Goal: Task Accomplishment & Management: Complete application form

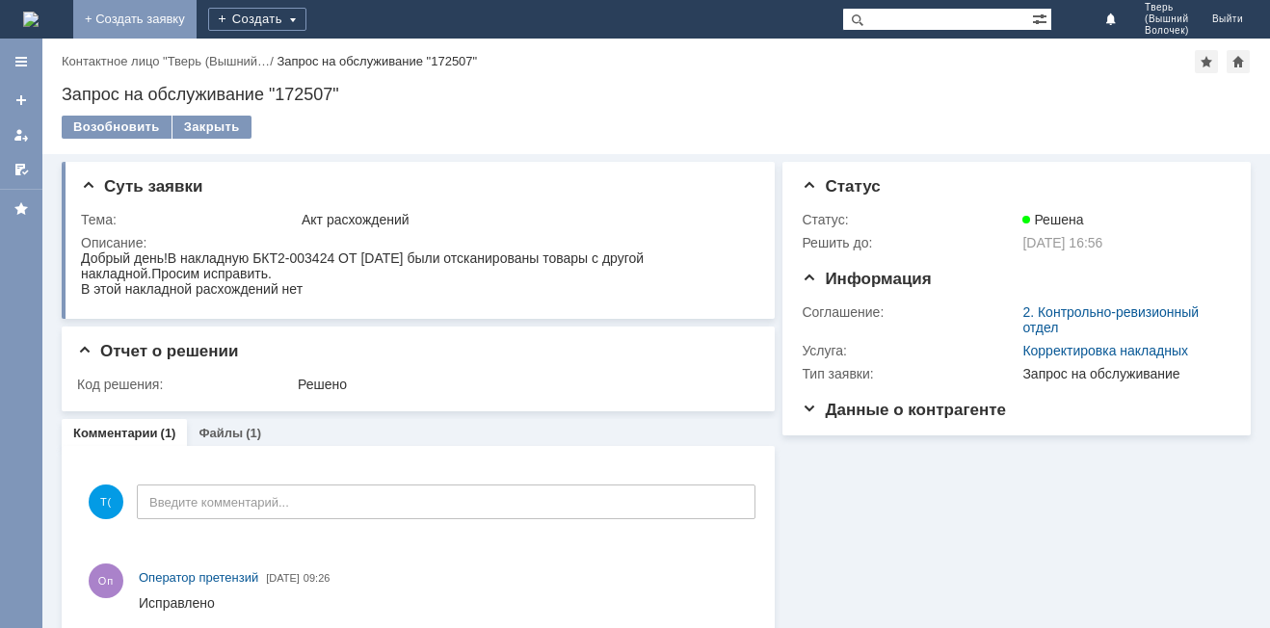
click at [197, 12] on link "+ Создать заявку" at bounding box center [134, 19] width 123 height 39
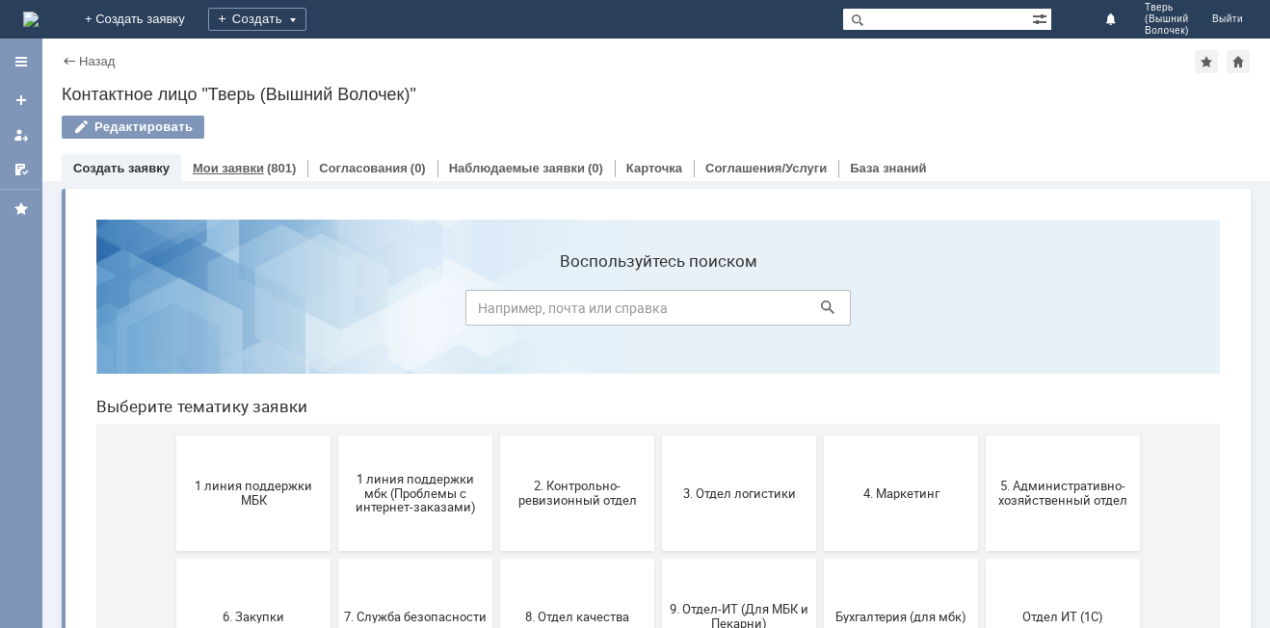
click at [251, 171] on link "Мои заявки" at bounding box center [228, 168] width 71 height 14
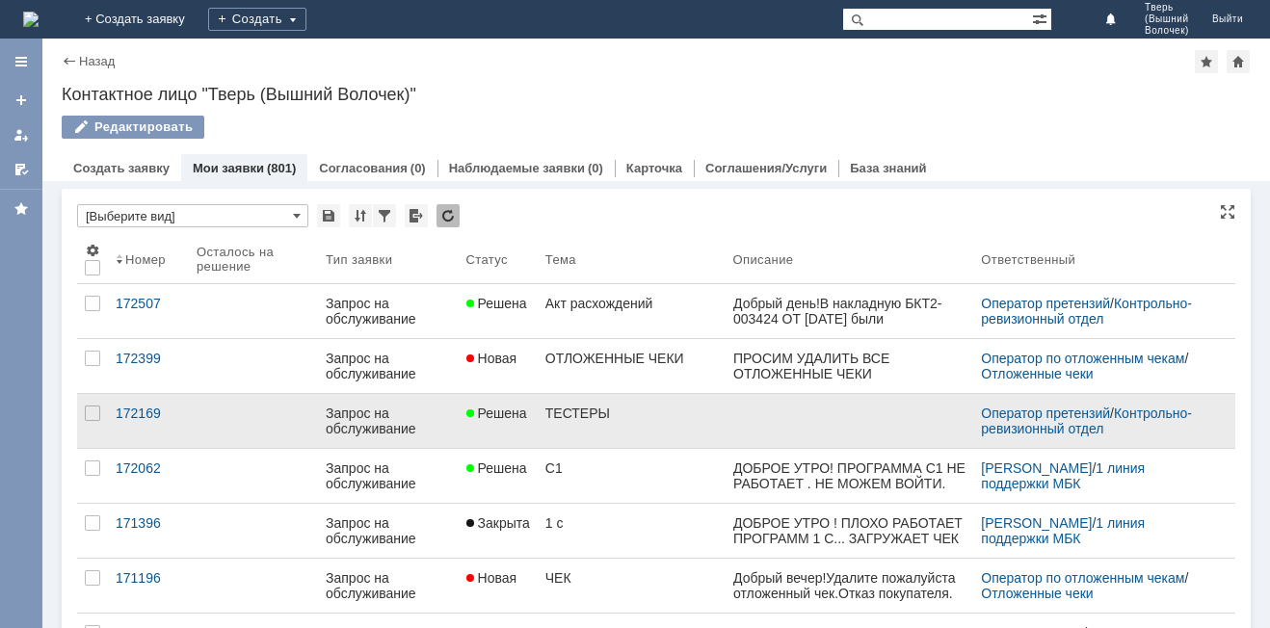
scroll to position [289, 0]
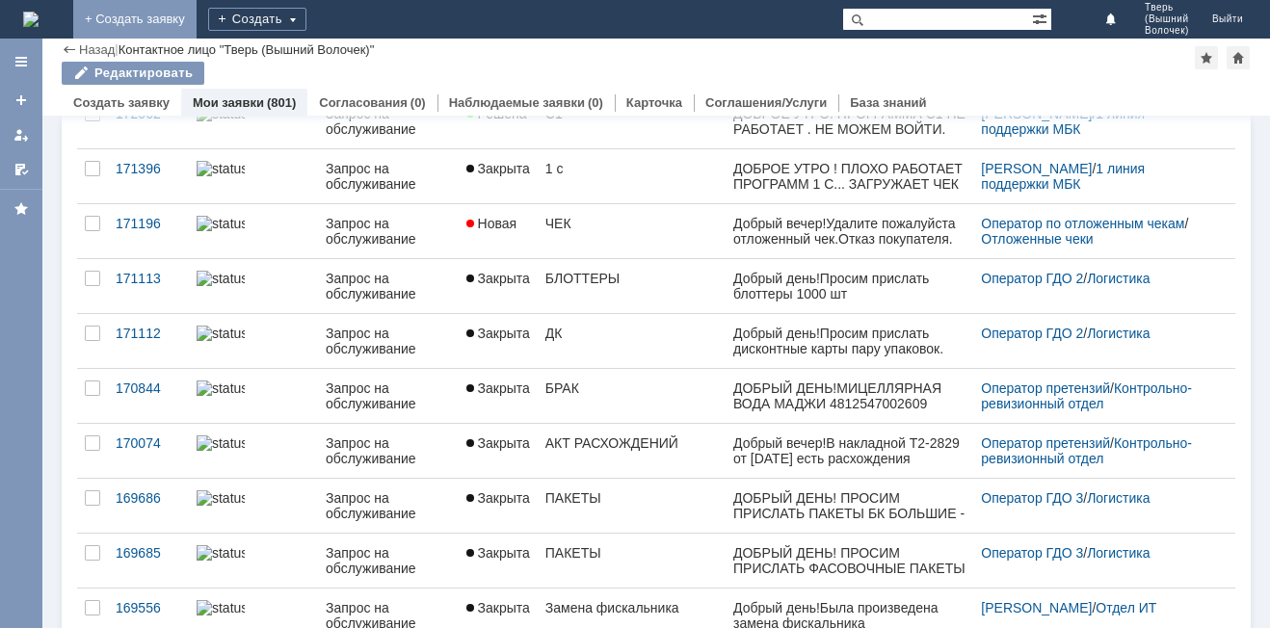
click at [197, 15] on link "+ Создать заявку" at bounding box center [134, 19] width 123 height 39
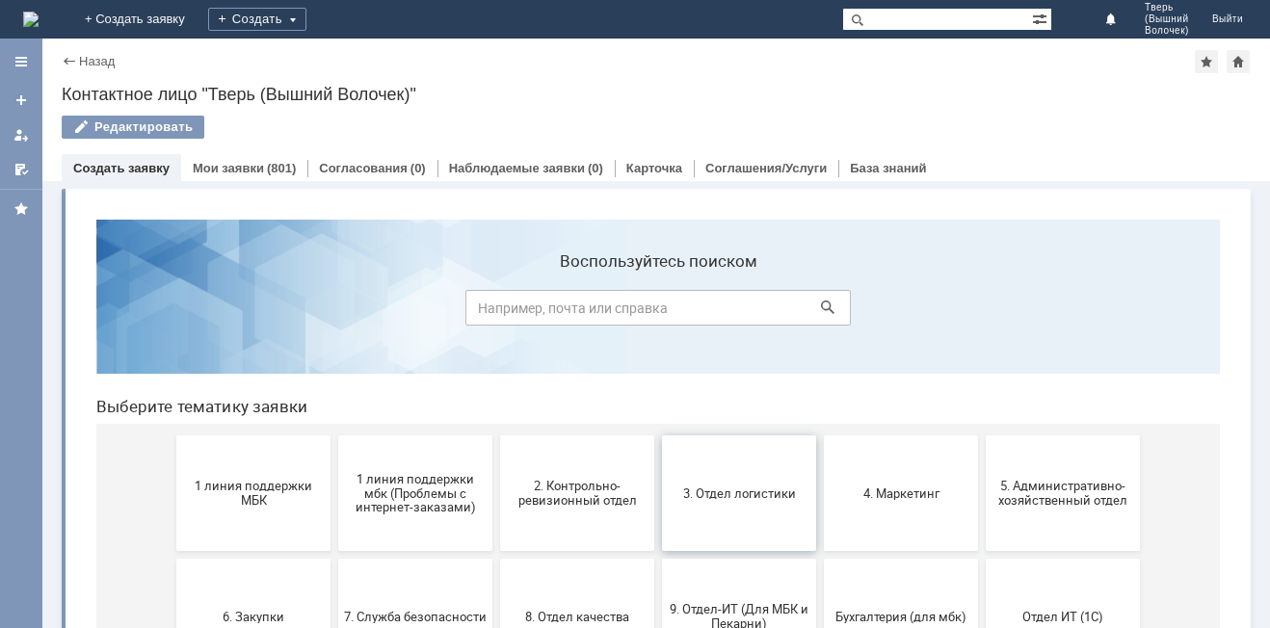
click at [715, 488] on span "3. Отдел логистики" at bounding box center [739, 493] width 143 height 14
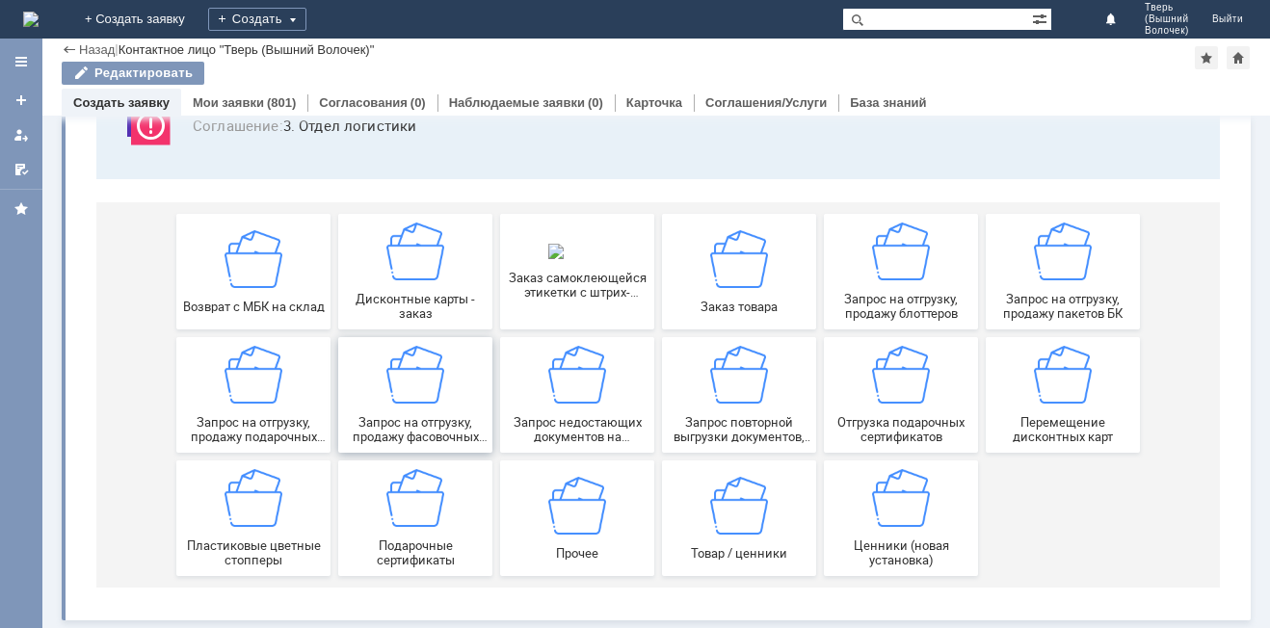
scroll to position [160, 0]
click at [1058, 299] on span "Запрос на отгрузку, продажу пакетов БК" at bounding box center [1062, 306] width 143 height 29
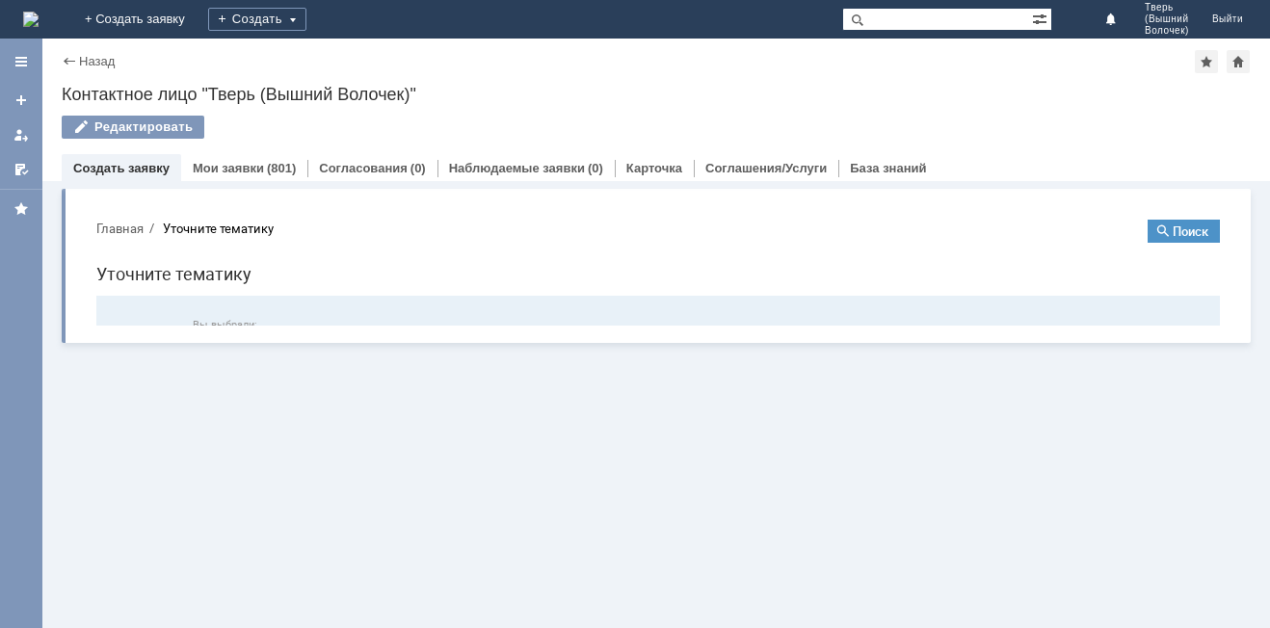
scroll to position [0, 0]
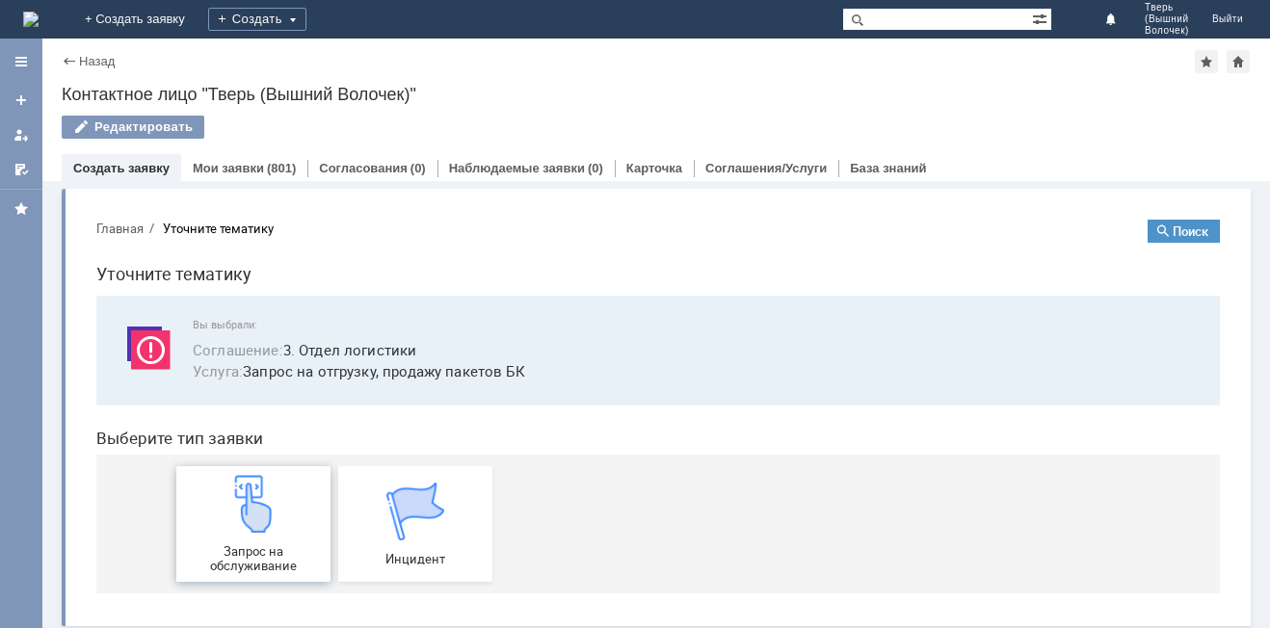
click at [259, 520] on img at bounding box center [253, 504] width 58 height 58
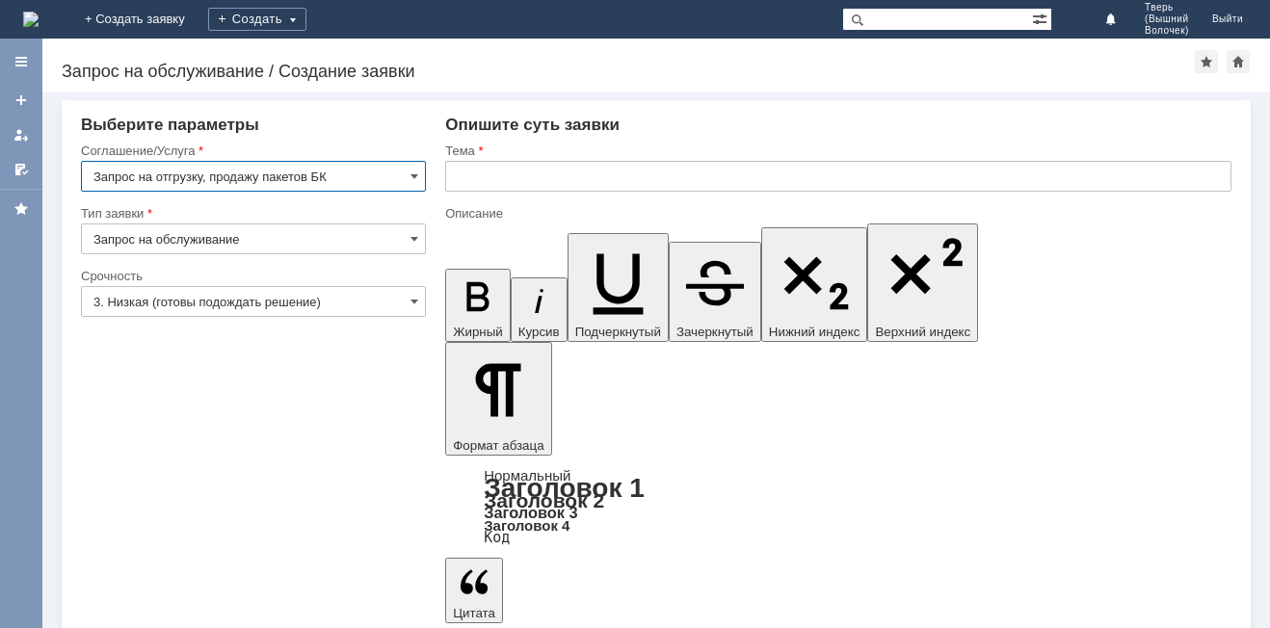
click at [470, 178] on input "text" at bounding box center [838, 176] width 786 height 31
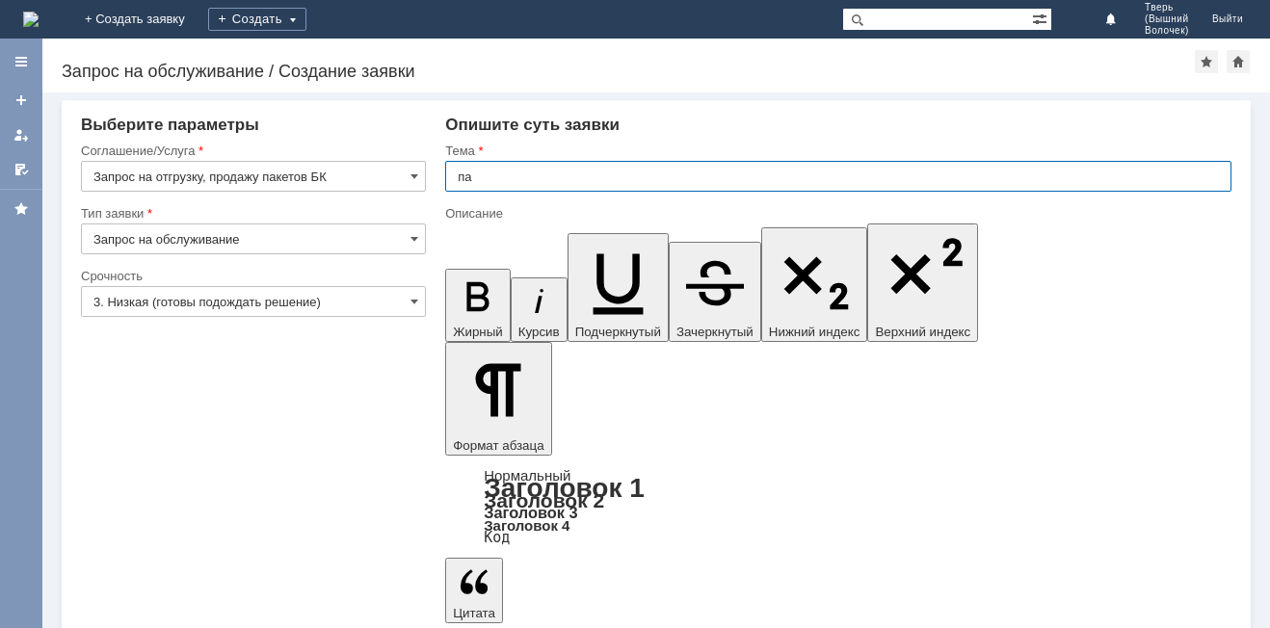
type input "п"
type input "ПАКЕТЫ БК"
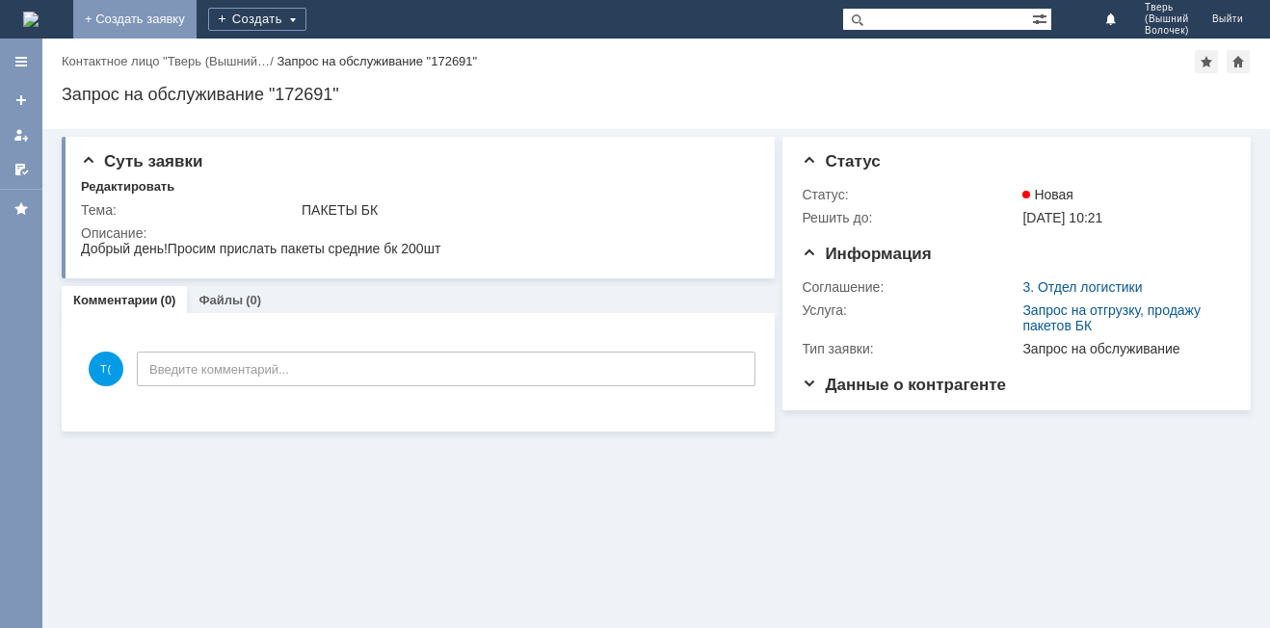
click at [197, 19] on link "+ Создать заявку" at bounding box center [134, 19] width 123 height 39
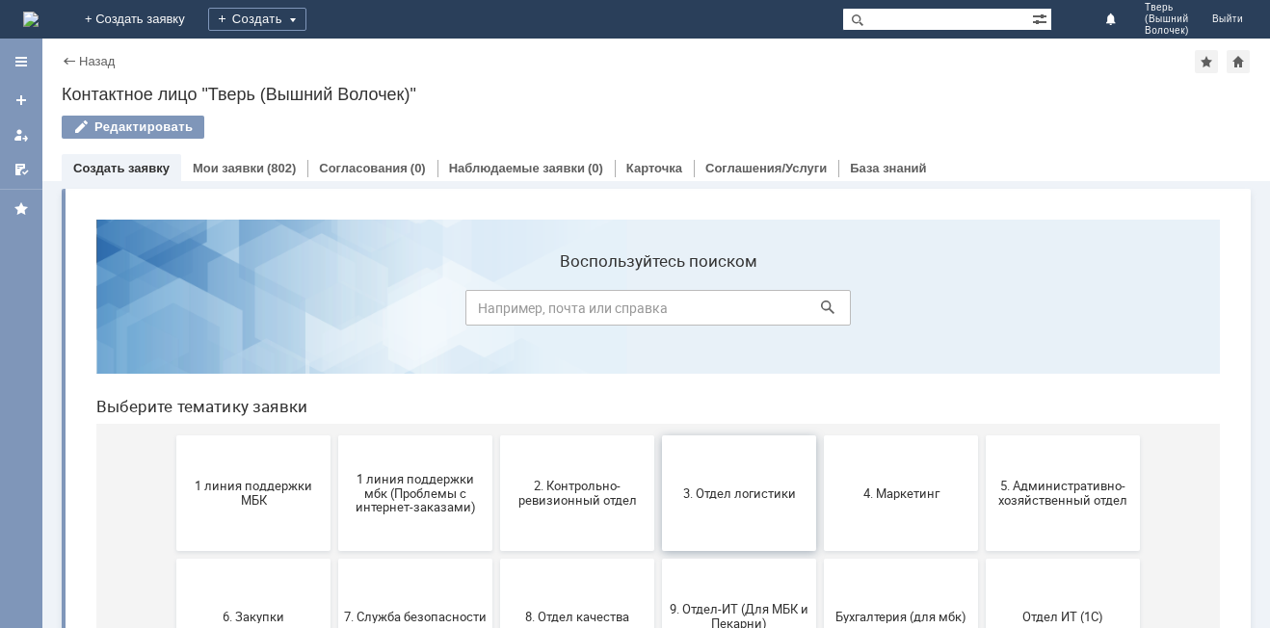
click at [726, 493] on span "3. Отдел логистики" at bounding box center [739, 493] width 143 height 14
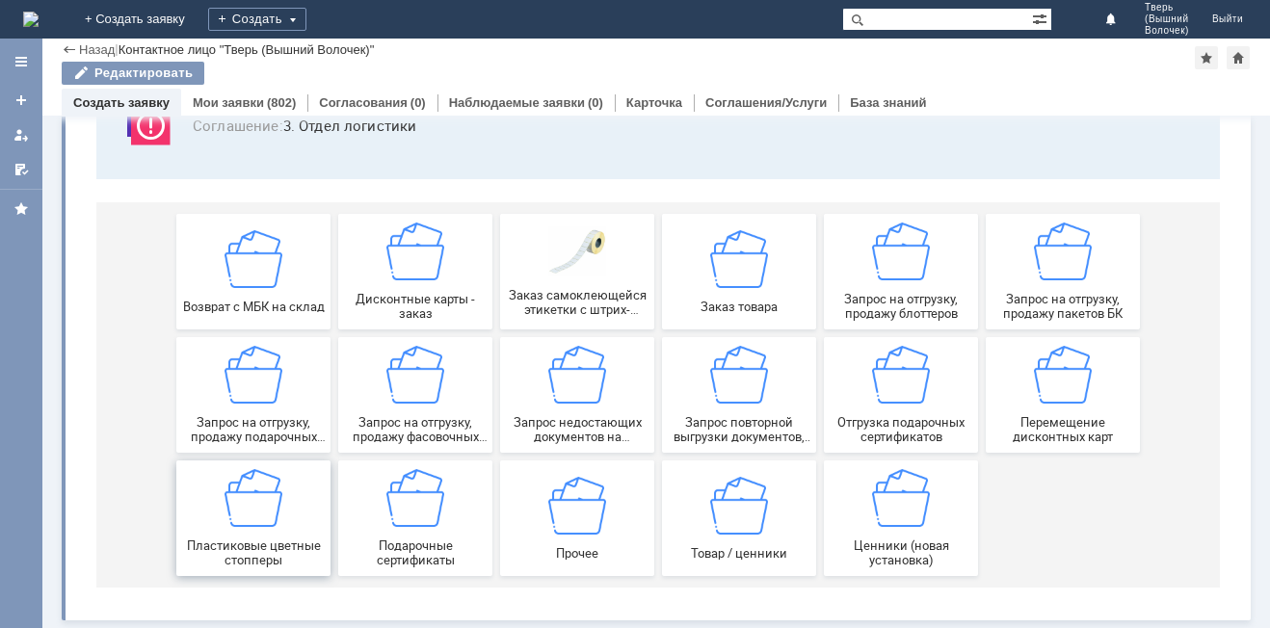
scroll to position [160, 0]
click at [414, 405] on div "Запрос на отгрузку, продажу фасовочных пакетов" at bounding box center [415, 395] width 143 height 98
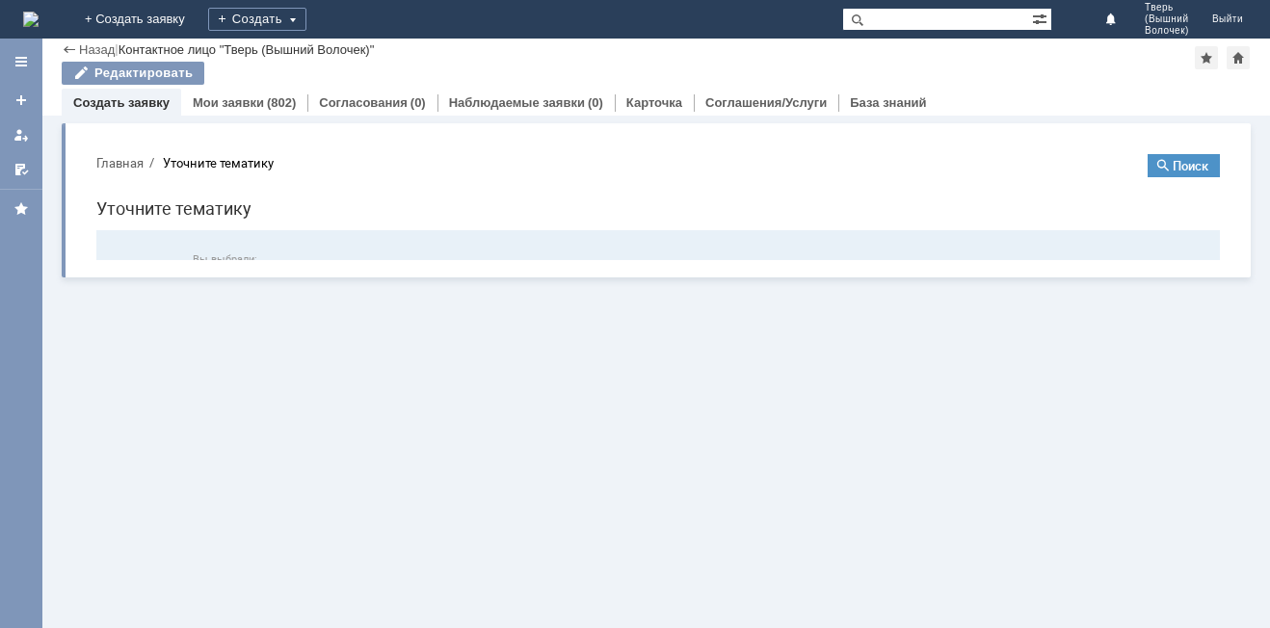
scroll to position [0, 0]
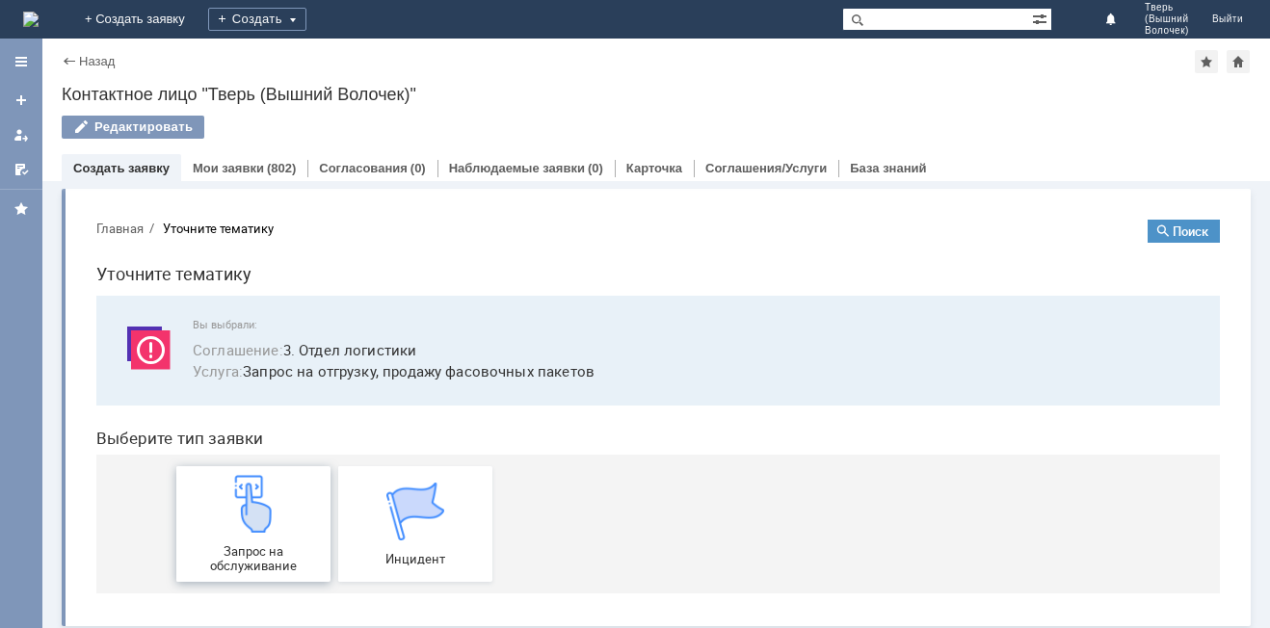
click at [242, 522] on img at bounding box center [253, 504] width 58 height 58
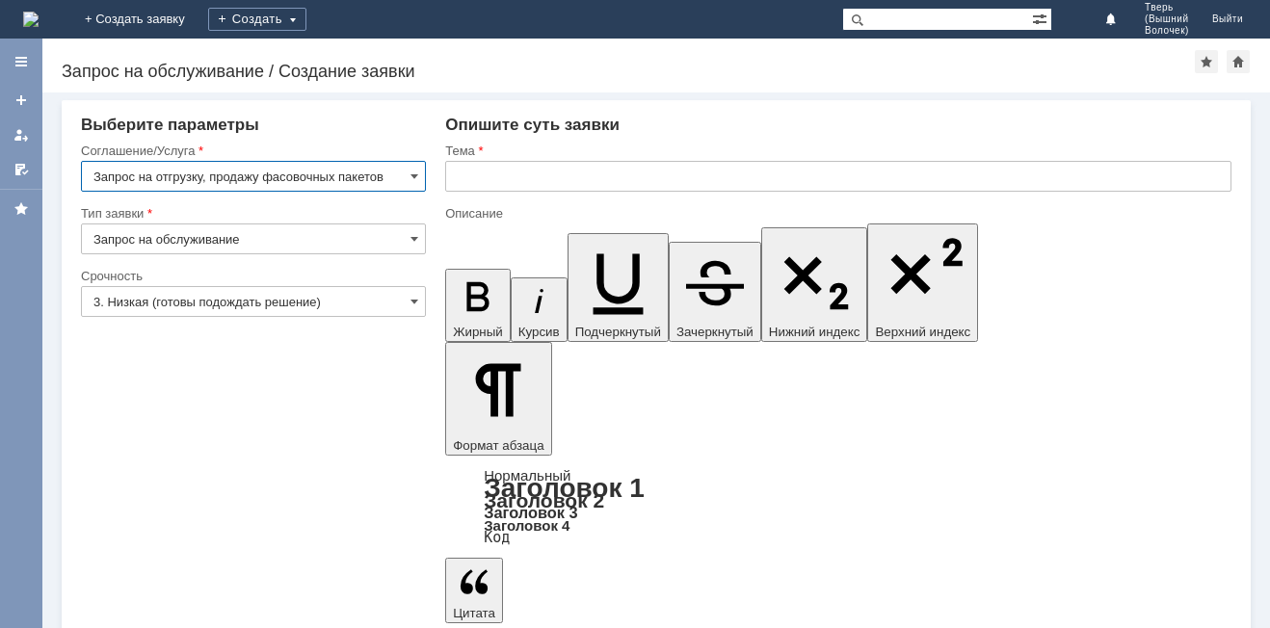
click at [559, 182] on input "text" at bounding box center [838, 176] width 786 height 31
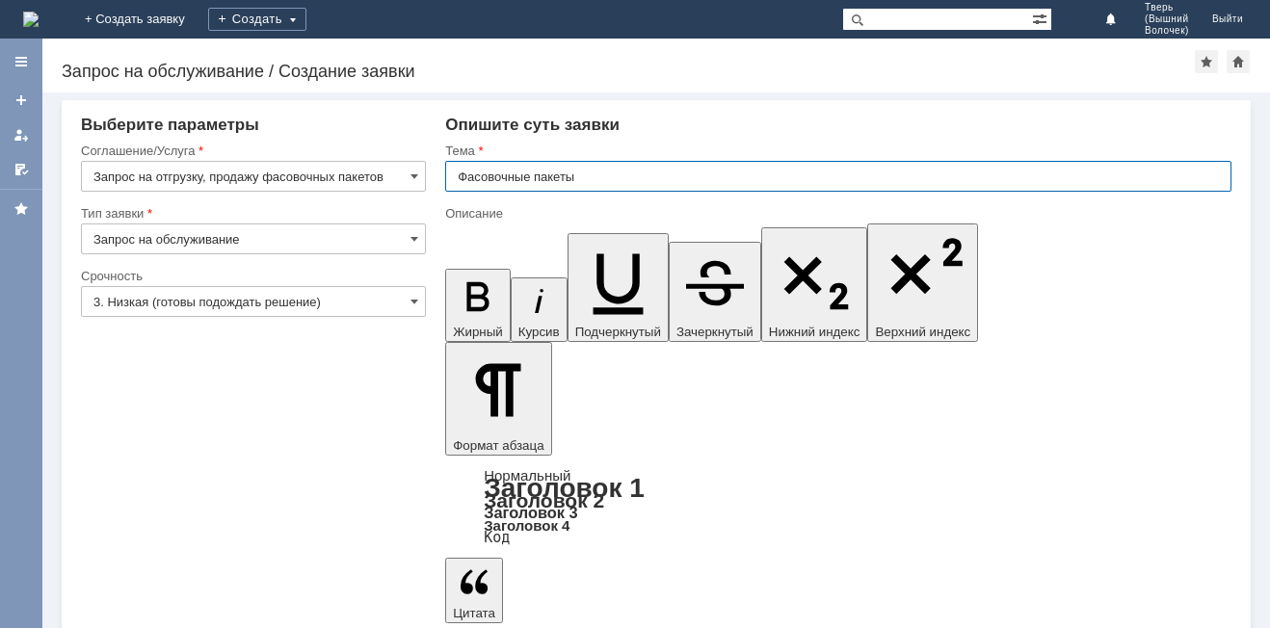
type input "Фасовочные пакеты"
